Goal: Information Seeking & Learning: Learn about a topic

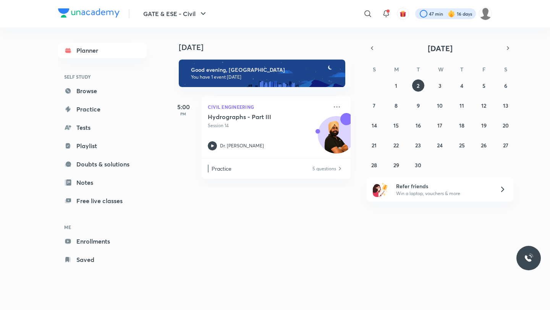
click at [433, 10] on div at bounding box center [445, 13] width 61 height 11
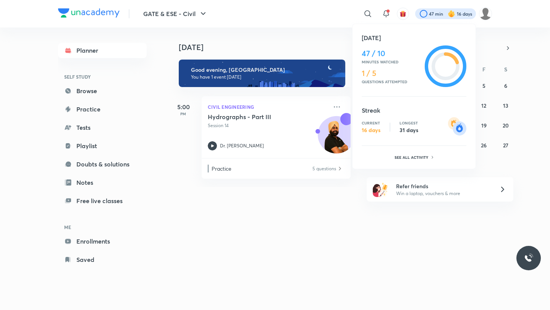
click at [344, 39] on div at bounding box center [275, 155] width 550 height 310
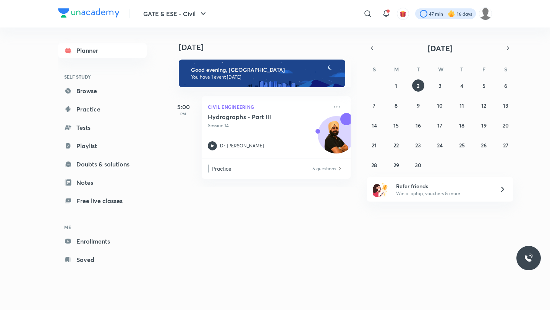
click at [433, 18] on div at bounding box center [445, 13] width 61 height 11
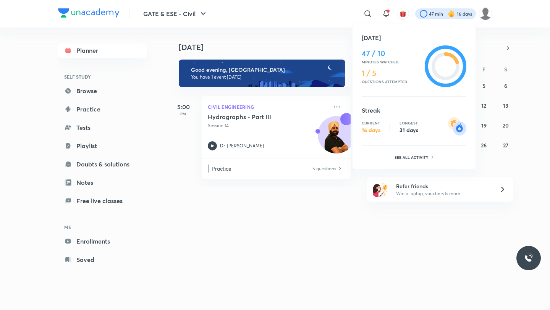
click at [389, 11] on div at bounding box center [275, 155] width 550 height 310
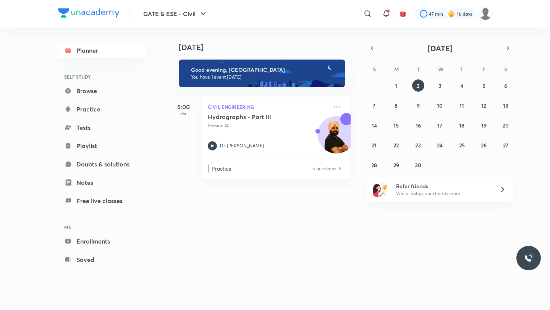
click at [389, 11] on icon at bounding box center [386, 13] width 9 height 9
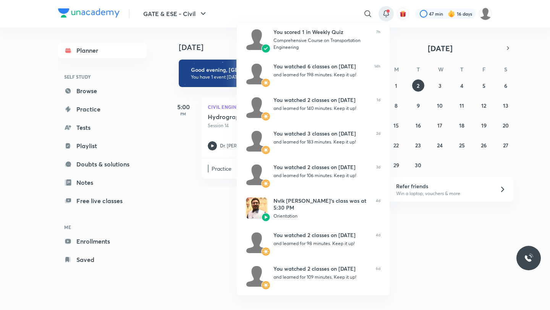
click at [329, 2] on div at bounding box center [275, 155] width 550 height 310
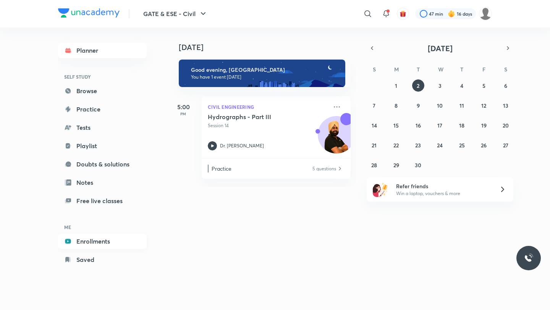
click at [81, 244] on link "Enrollments" at bounding box center [102, 241] width 89 height 15
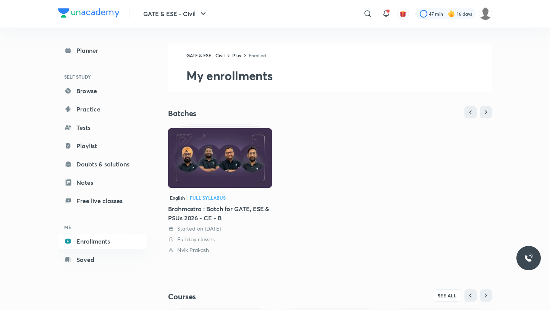
scroll to position [130, 0]
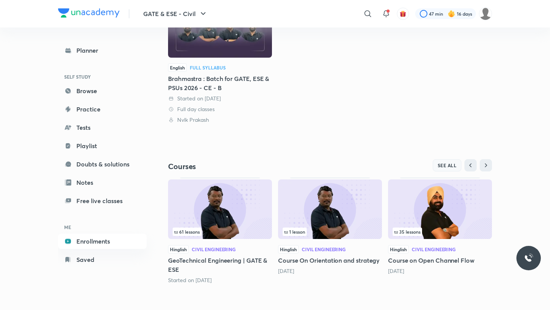
click at [452, 161] on button "SEE ALL" at bounding box center [447, 165] width 29 height 12
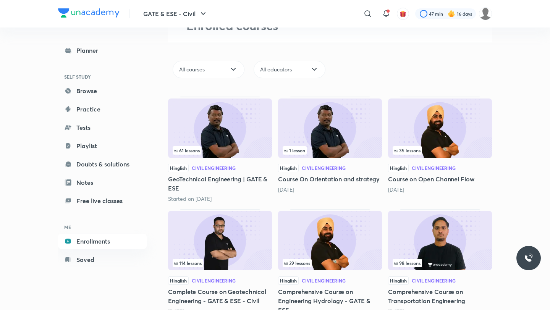
scroll to position [78, 0]
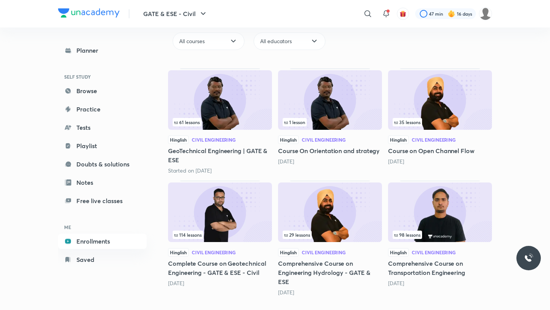
click at [341, 222] on img at bounding box center [330, 213] width 104 height 60
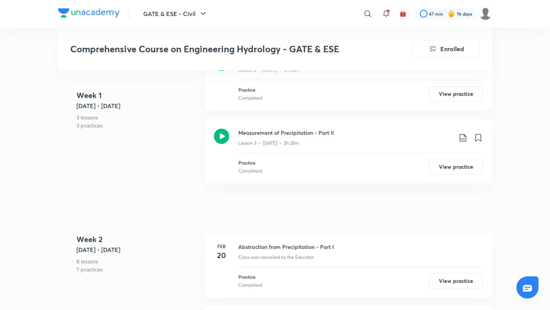
scroll to position [558, 0]
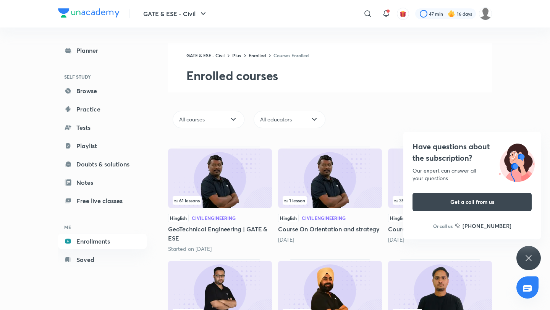
click at [529, 254] on icon at bounding box center [528, 258] width 9 height 9
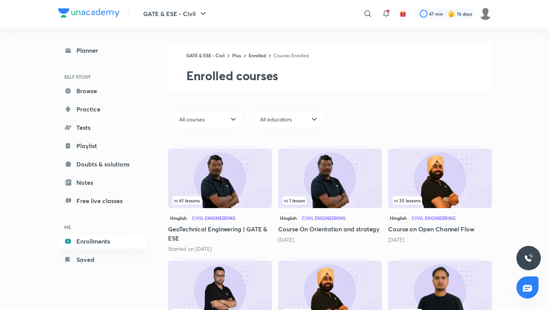
scroll to position [78, 0]
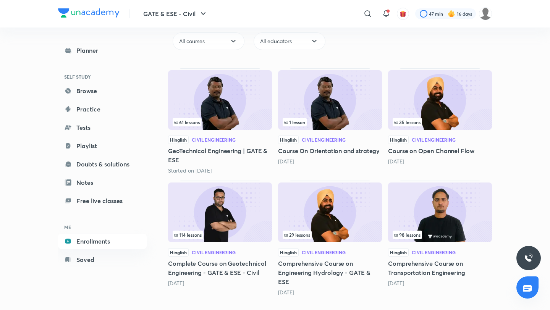
click at [437, 214] on img at bounding box center [440, 213] width 104 height 60
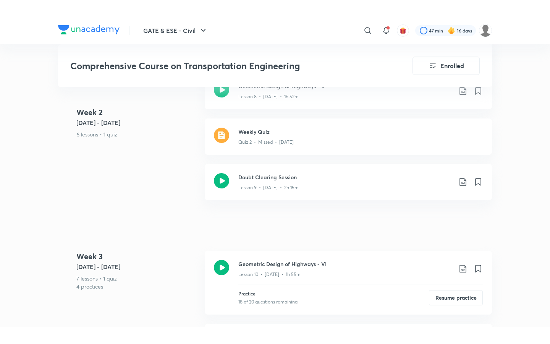
scroll to position [776, 0]
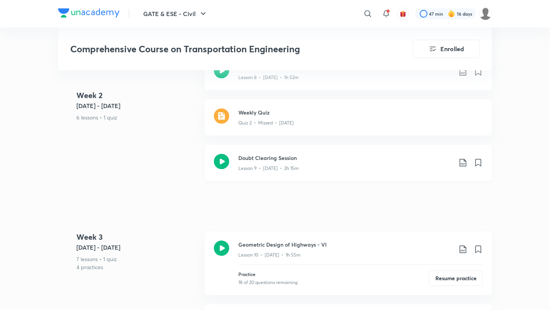
click at [304, 162] on div "Lesson 9 • [DATE] • 2h 15m" at bounding box center [345, 167] width 214 height 10
